Goal: Information Seeking & Learning: Find specific fact

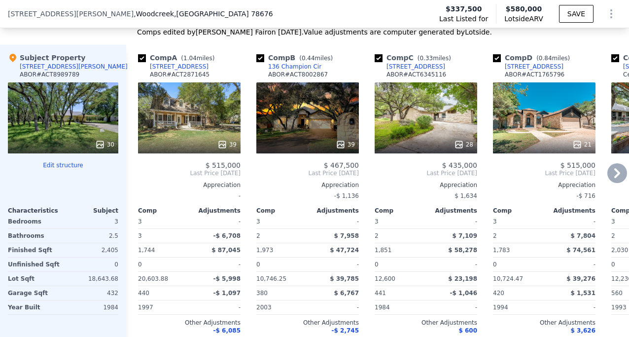
scroll to position [981, 0]
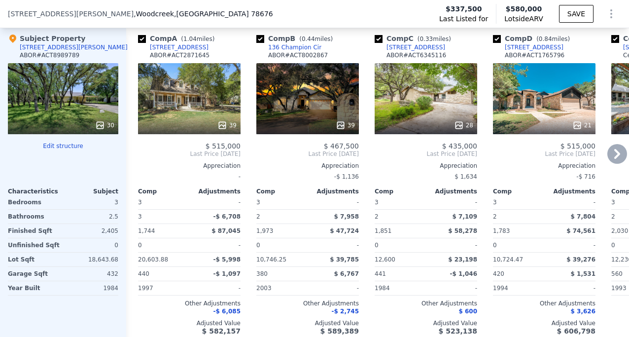
click at [618, 159] on icon at bounding box center [617, 154] width 6 height 10
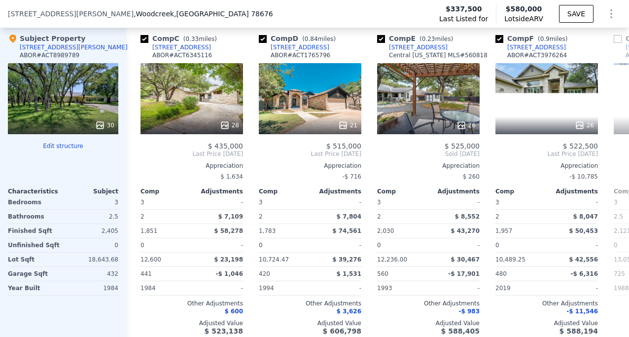
scroll to position [0, 237]
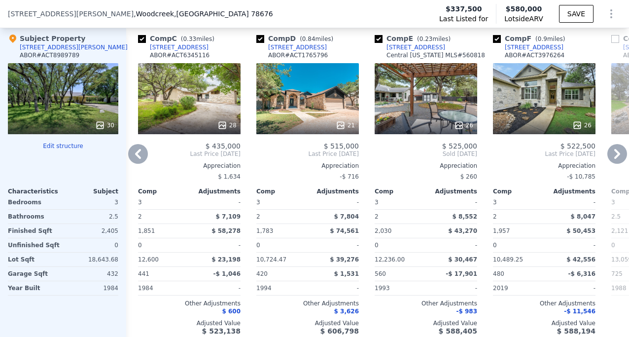
click at [620, 164] on icon at bounding box center [617, 154] width 20 height 20
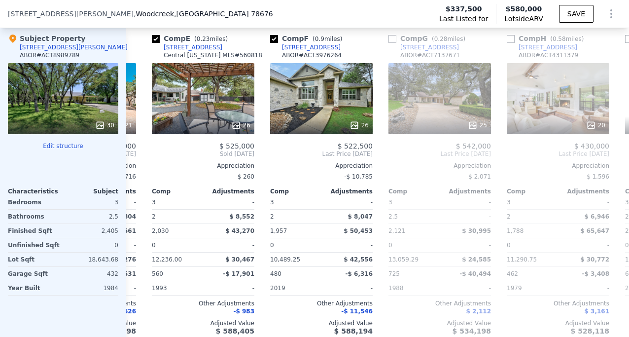
scroll to position [0, 473]
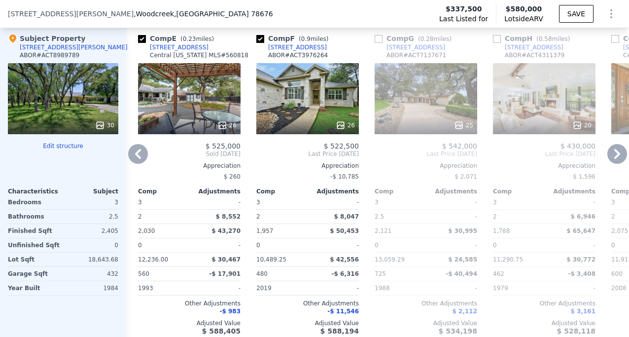
click at [142, 161] on icon at bounding box center [138, 154] width 20 height 20
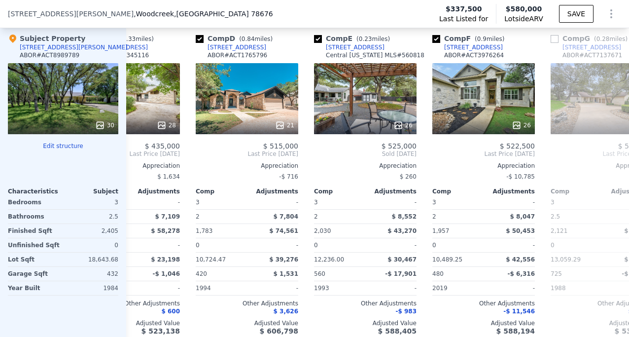
scroll to position [0, 237]
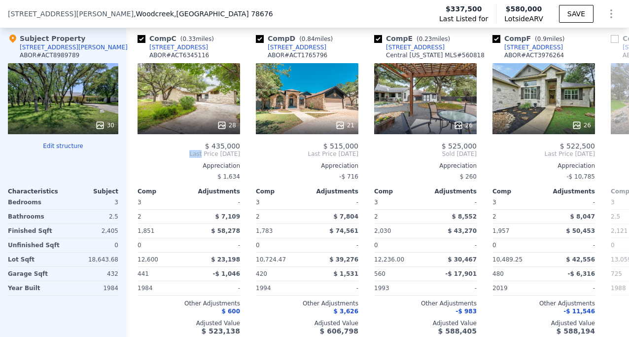
click at [142, 158] on span "Last Price [DATE]" at bounding box center [189, 154] width 103 height 8
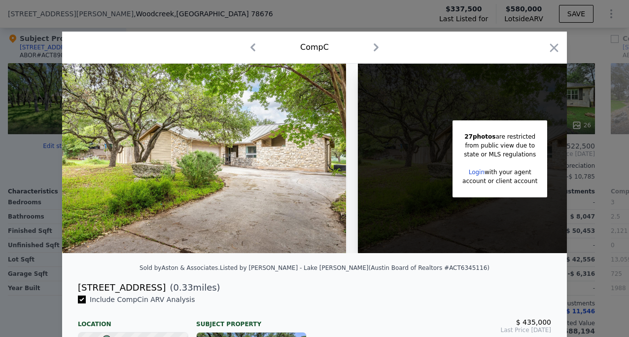
scroll to position [13, 0]
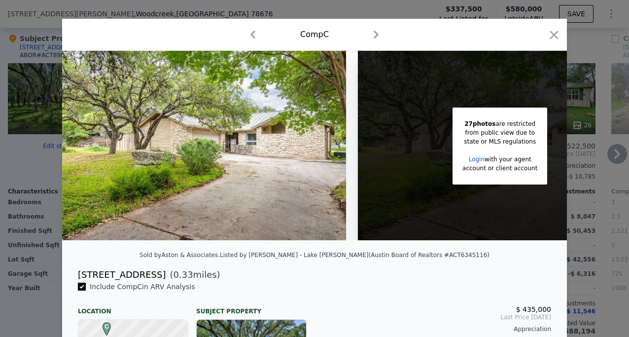
click at [552, 34] on icon "button" at bounding box center [554, 35] width 8 height 8
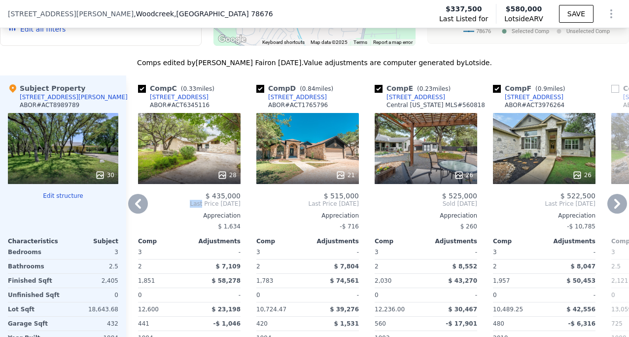
scroll to position [921, 0]
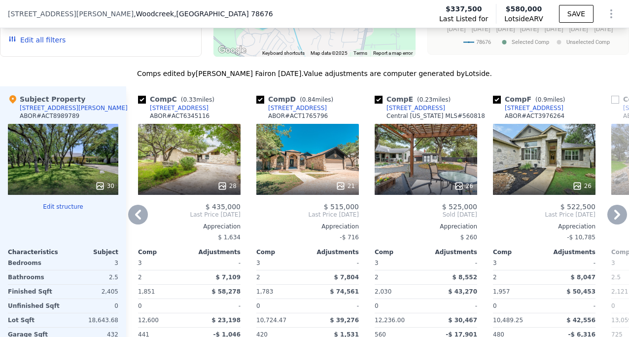
click at [138, 219] on icon at bounding box center [138, 214] width 6 height 10
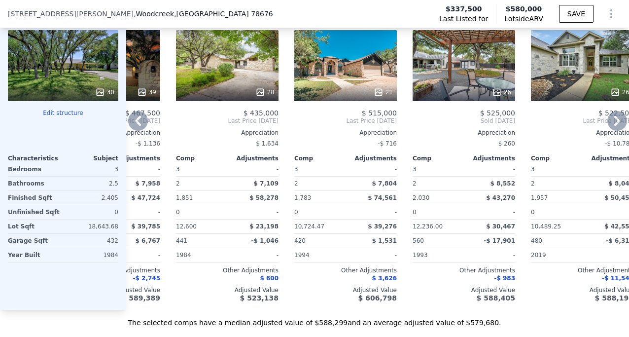
scroll to position [0, 0]
